Goal: Transaction & Acquisition: Purchase product/service

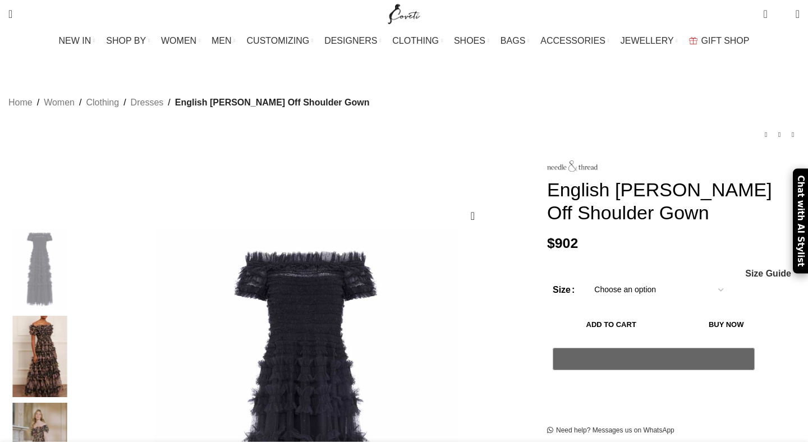
click at [74, 403] on img at bounding box center [40, 444] width 68 height 82
click at [74, 323] on img at bounding box center [40, 357] width 68 height 82
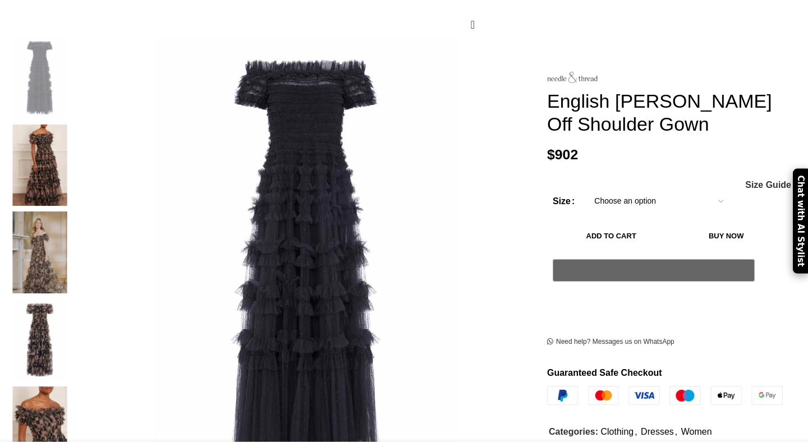
scroll to position [202, 0]
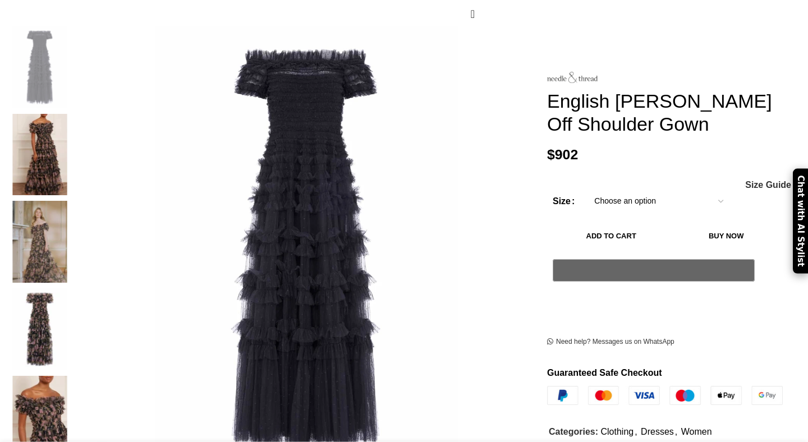
click at [74, 376] on img at bounding box center [40, 417] width 68 height 82
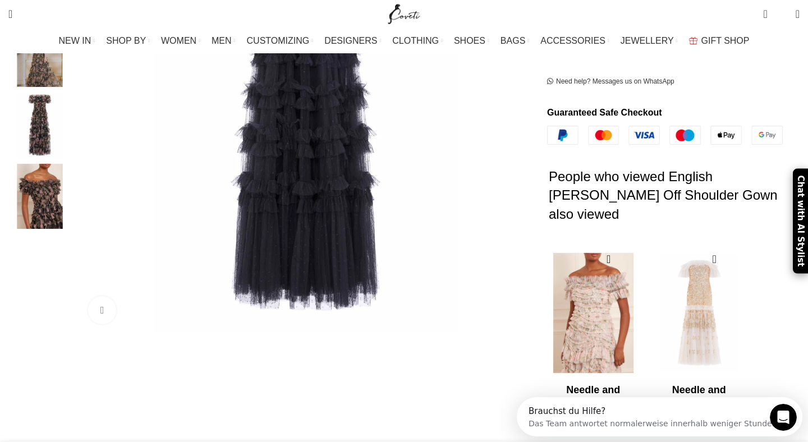
scroll to position [0, 0]
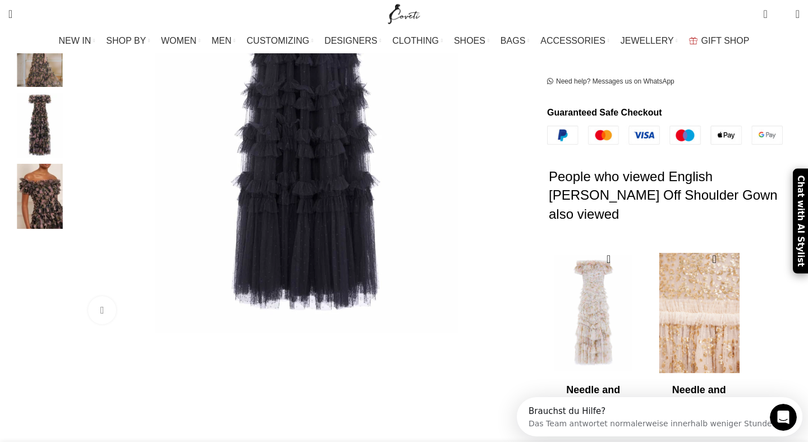
click at [658, 301] on img "2 / 2" at bounding box center [698, 313] width 91 height 139
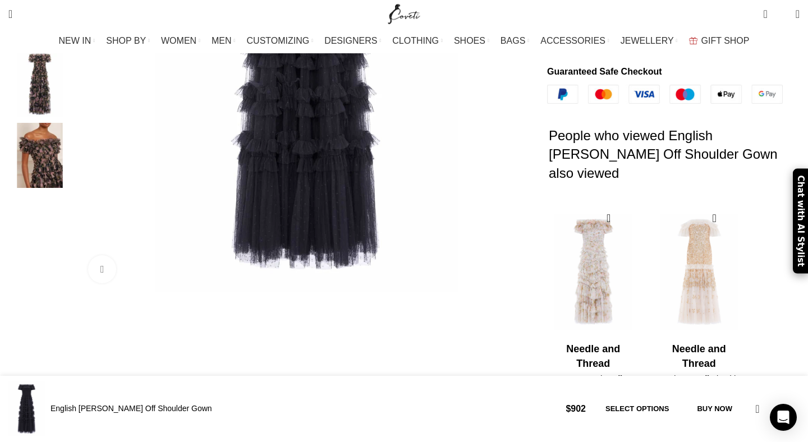
scroll to position [435, 0]
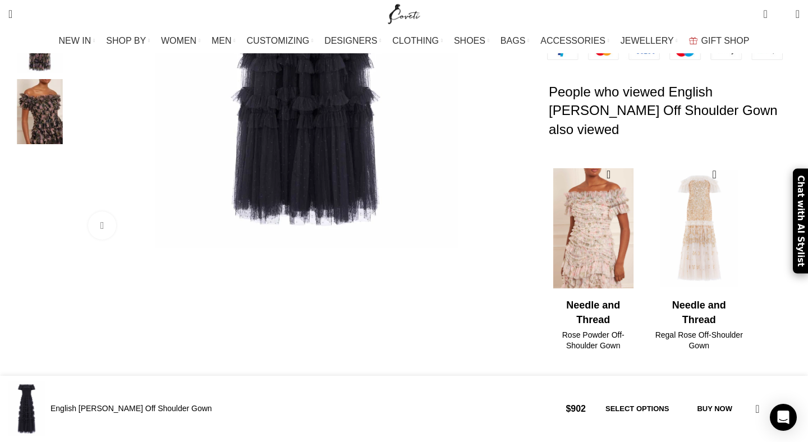
click at [580, 215] on img "1 / 2" at bounding box center [593, 228] width 91 height 139
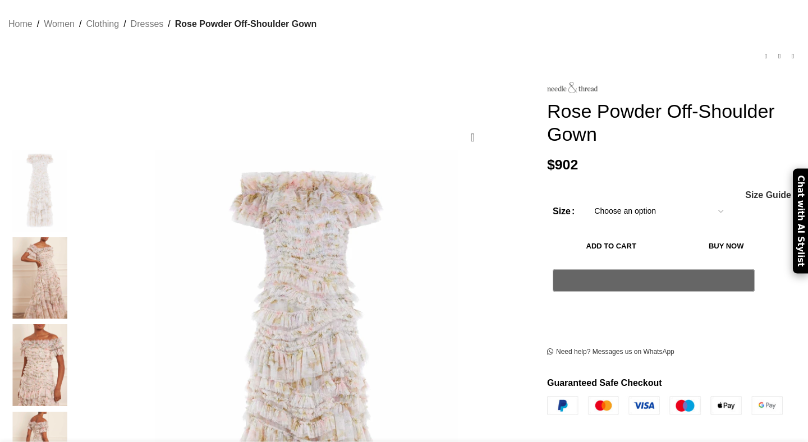
scroll to position [85, 0]
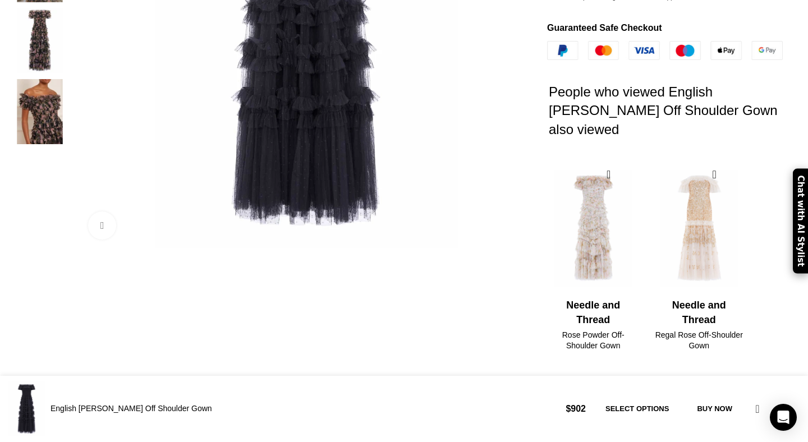
scroll to position [0, 118]
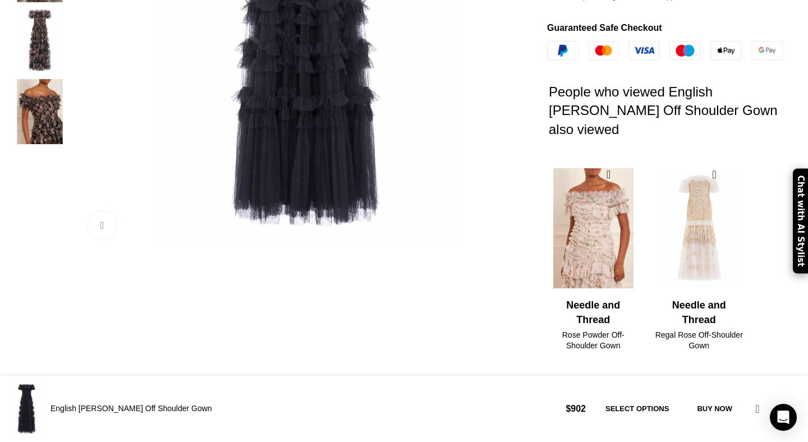
click at [572, 238] on img "1 / 2" at bounding box center [593, 228] width 91 height 139
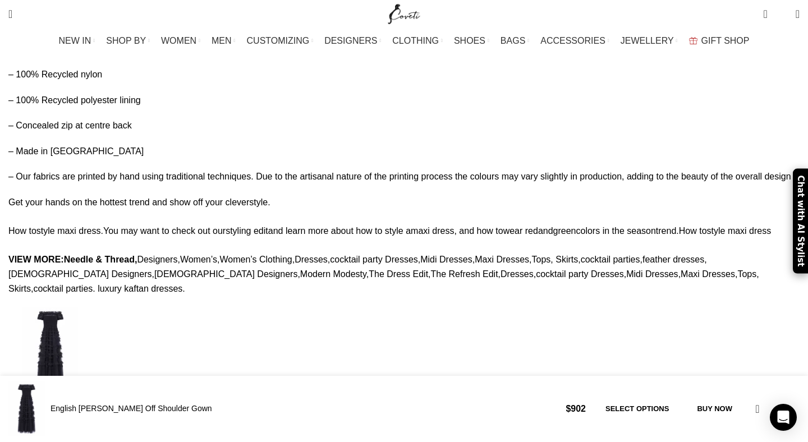
scroll to position [1183, 0]
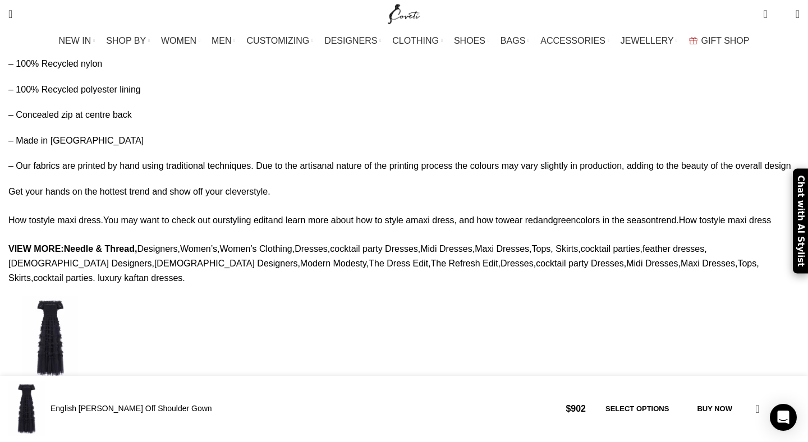
click at [135, 244] on link "Needle & Thread" at bounding box center [99, 249] width 71 height 10
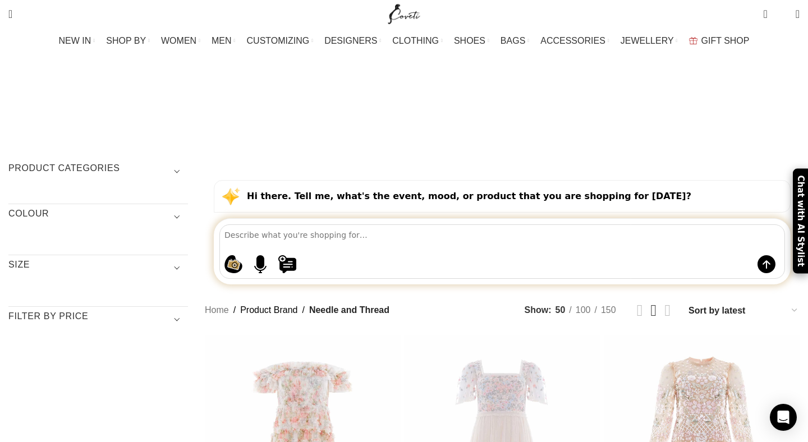
click at [669, 226] on span "Show sidebar" at bounding box center [404, 221] width 808 height 442
click at [655, 223] on span "Show sidebar" at bounding box center [404, 221] width 808 height 442
click at [676, 226] on span "Show sidebar" at bounding box center [404, 221] width 808 height 442
click at [735, 224] on span "Show sidebar" at bounding box center [404, 221] width 808 height 442
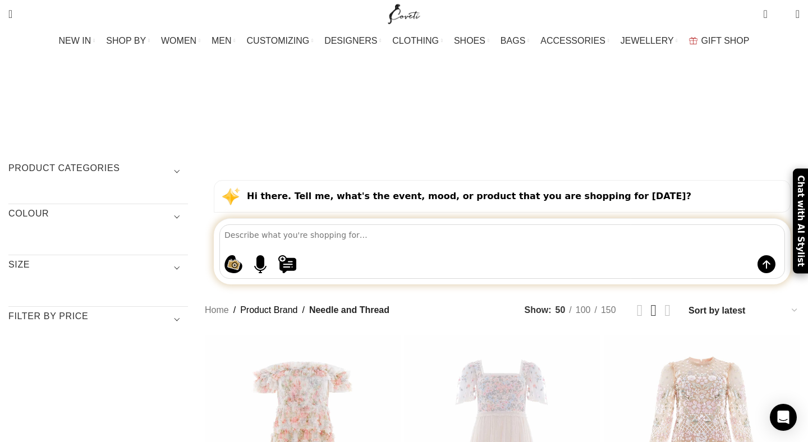
click at [661, 180] on div "Hi there. Tell me, what's the event, mood, or product that you are shopping for…" at bounding box center [502, 196] width 577 height 33
click at [732, 224] on span "Show sidebar" at bounding box center [404, 221] width 808 height 442
click at [735, 226] on span "Show sidebar" at bounding box center [404, 221] width 808 height 442
click at [684, 224] on span "Show sidebar" at bounding box center [404, 221] width 808 height 442
click at [623, 226] on span "Show sidebar" at bounding box center [404, 221] width 808 height 442
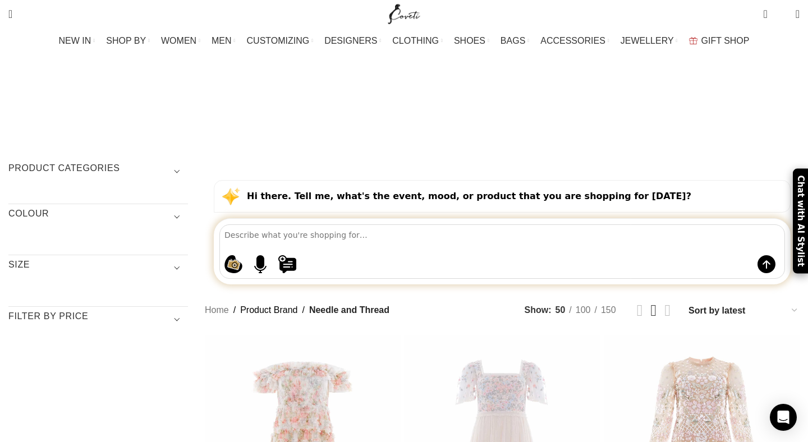
click at [580, 226] on span "Show sidebar" at bounding box center [404, 221] width 808 height 442
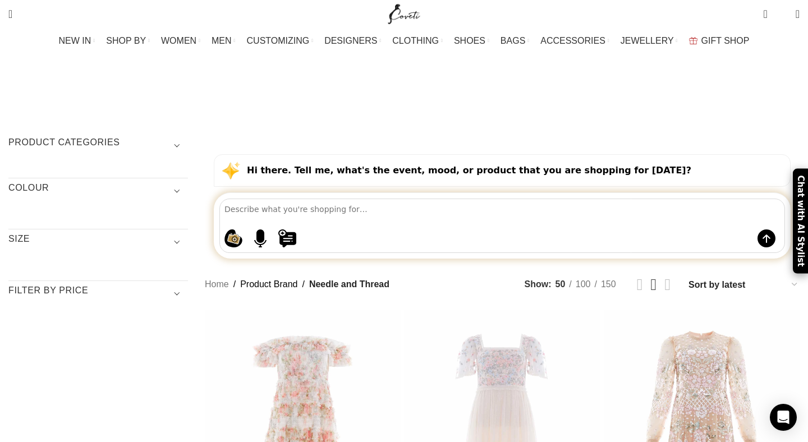
click at [188, 284] on h3 "Filter by price" at bounding box center [98, 293] width 180 height 19
click at [188, 337] on button "Filter" at bounding box center [168, 347] width 39 height 20
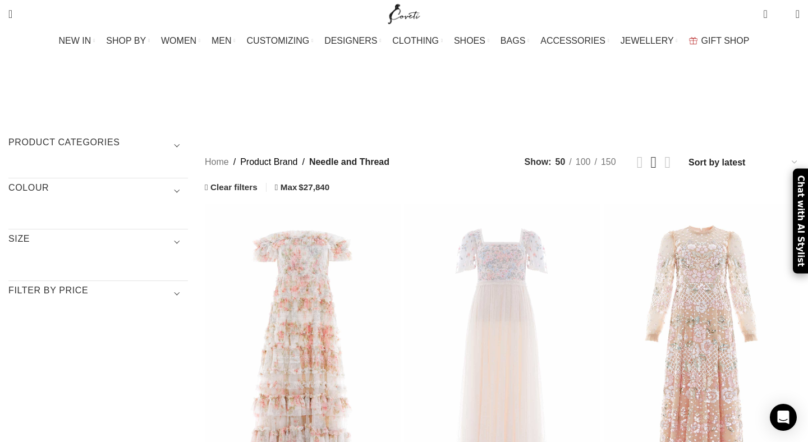
click at [188, 284] on h3 "Filter by price" at bounding box center [98, 293] width 180 height 19
click at [151, 284] on h3 "Filter by price" at bounding box center [98, 293] width 180 height 19
click at [336, 100] on span "Show sidebar" at bounding box center [404, 195] width 808 height 442
click at [338, 98] on span "Show sidebar" at bounding box center [404, 195] width 808 height 442
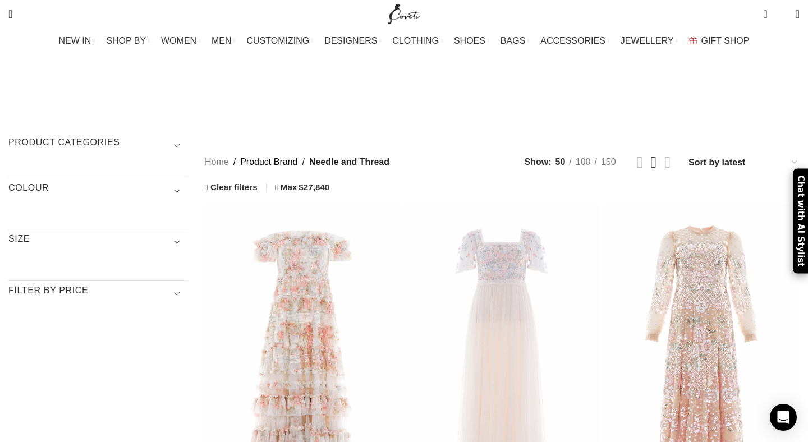
click at [338, 98] on span "Show sidebar" at bounding box center [404, 195] width 808 height 442
